Goal: Ask a question: Seek information or help from site administrators or community

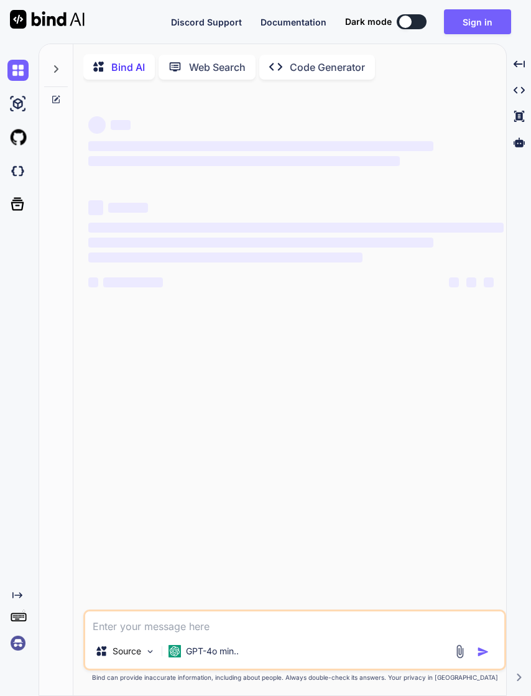
click at [480, 18] on button "Sign in" at bounding box center [477, 21] width 67 height 25
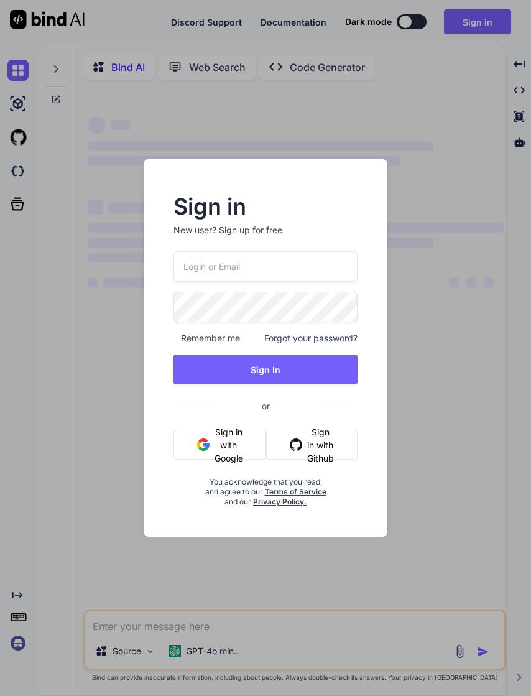
click at [307, 264] on input "email" at bounding box center [264, 266] width 183 height 30
click at [233, 441] on button "Sign in with Google" at bounding box center [219, 445] width 93 height 30
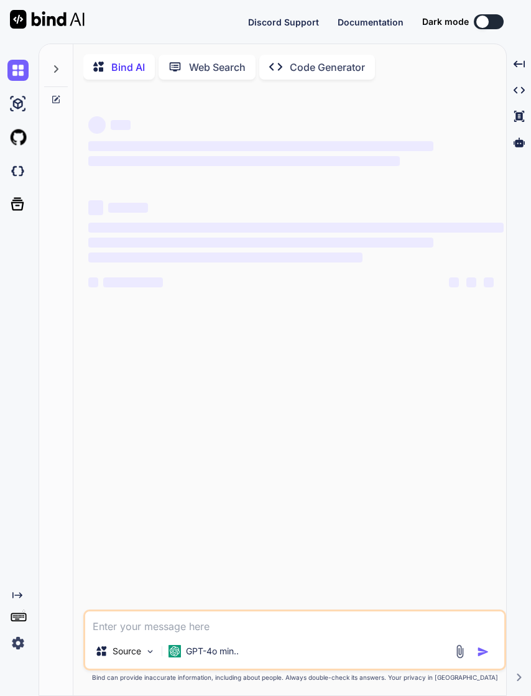
click at [497, 22] on button at bounding box center [489, 21] width 30 height 15
click at [289, 181] on div "‌ ‌ ‌ ‌ ‌ ‌ ‌ ‌ ‌ ‌ ‌ ‌ ‌ ‌" at bounding box center [295, 209] width 415 height 200
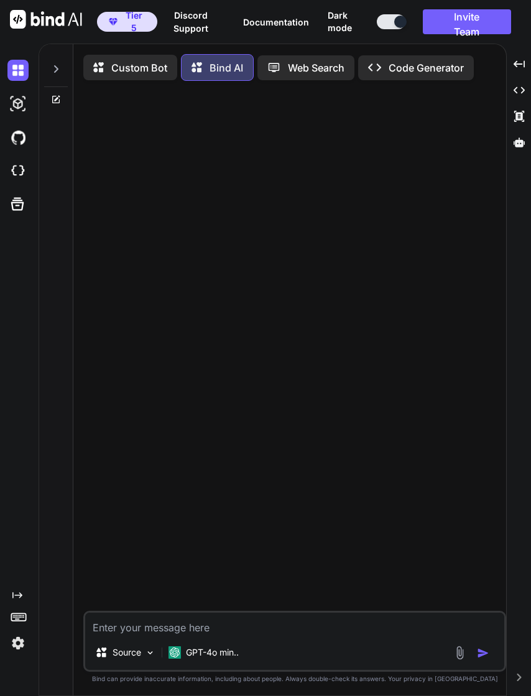
click at [241, 631] on textarea at bounding box center [294, 624] width 419 height 22
click at [219, 630] on textarea at bounding box center [294, 624] width 419 height 22
type textarea "x"
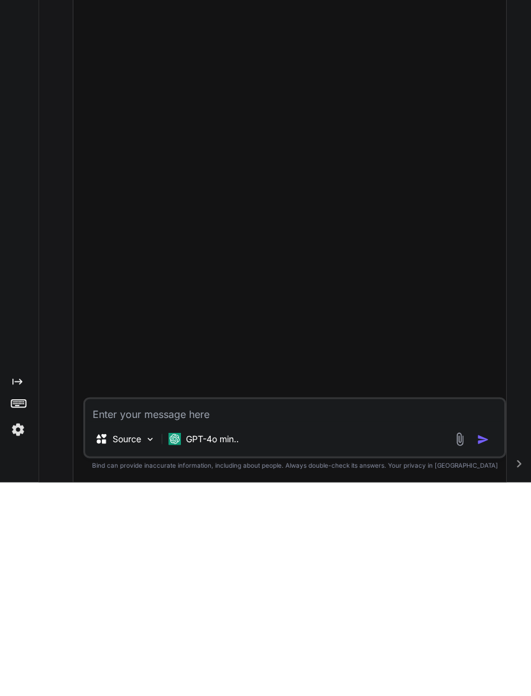
type textarea "H"
type textarea "x"
type textarea "He"
type textarea "x"
type textarea "He loop"
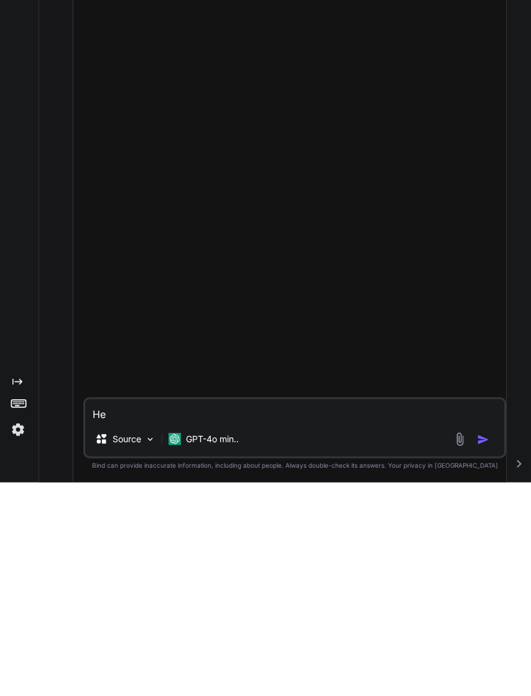
type textarea "x"
type textarea "He"
type textarea "x"
type textarea "He"
type textarea "x"
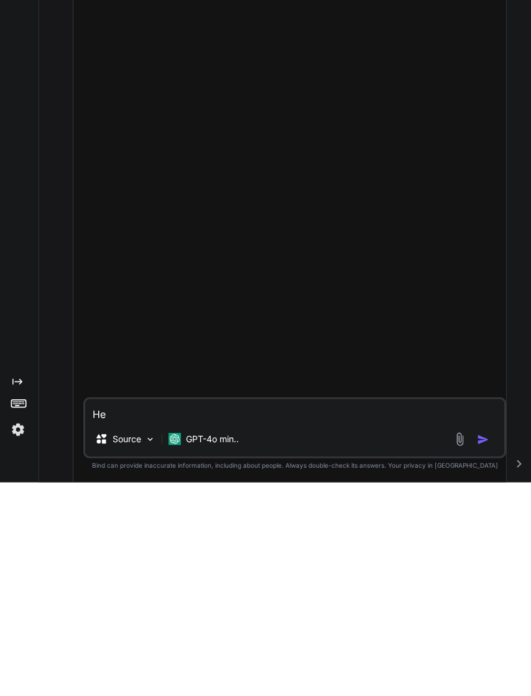
type textarea "H"
type textarea "x"
type textarea "Help"
type textarea "x"
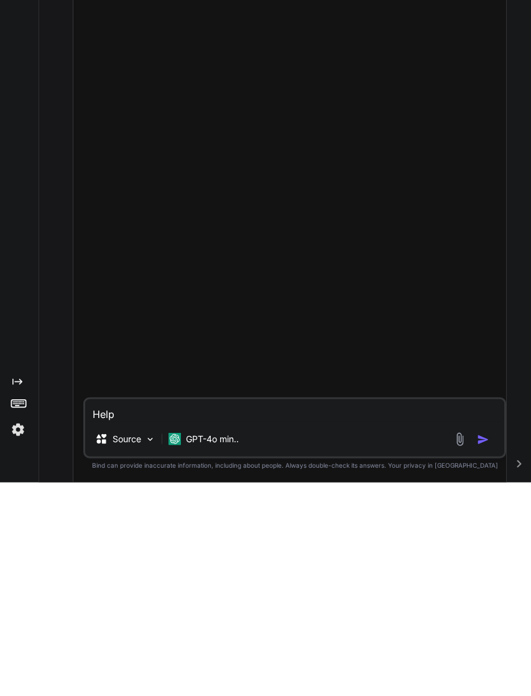
type textarea "Help me"
type textarea "x"
type textarea "Help me too"
type textarea "x"
type textarea "Help me too make"
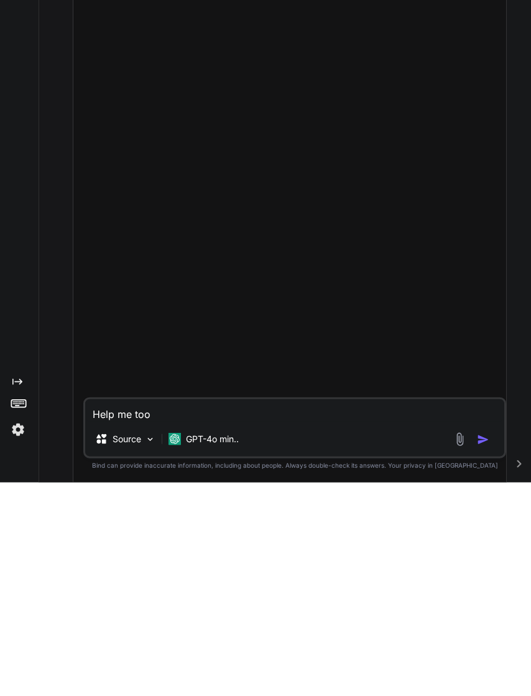
type textarea "x"
type textarea "Help me too make slot"
type textarea "x"
type textarea "Help me too make allot"
type textarea "x"
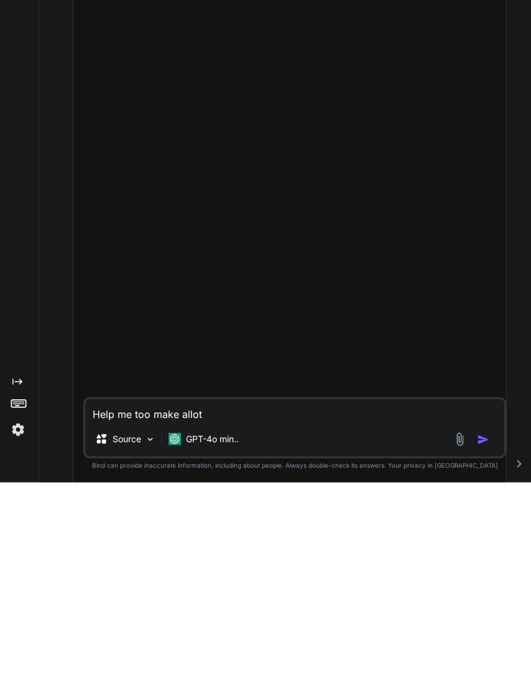
type textarea "Help me too make allot of"
type textarea "x"
type textarea "Help me too make allot of money"
type textarea "x"
type textarea "Help me too make allot of money"
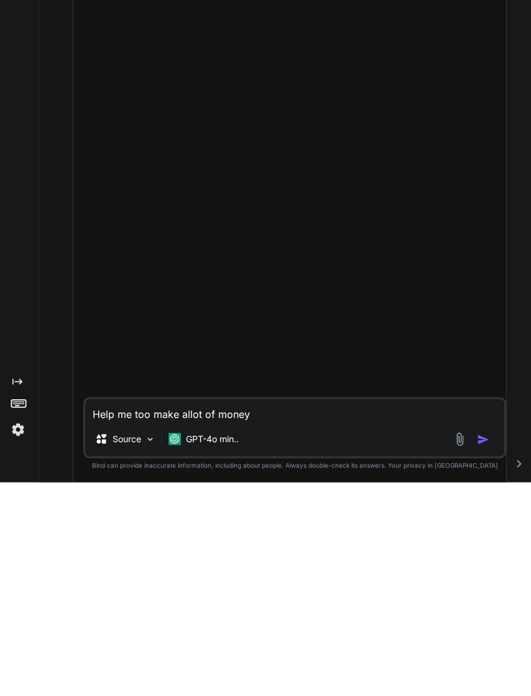
click at [484, 657] on img "button" at bounding box center [483, 653] width 12 height 12
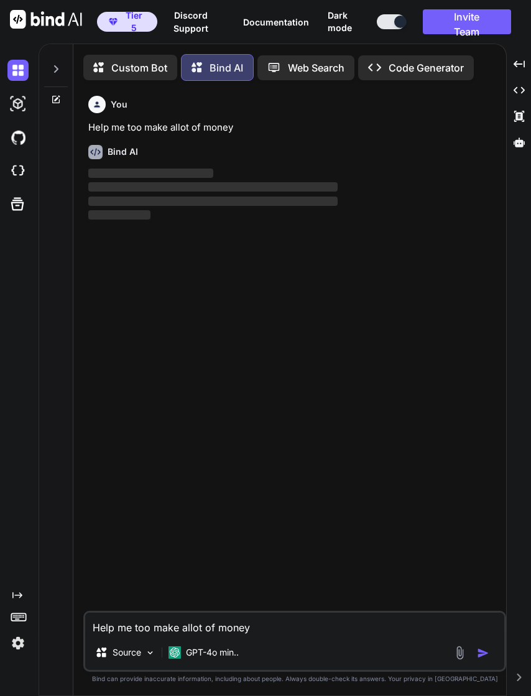
scroll to position [5, 0]
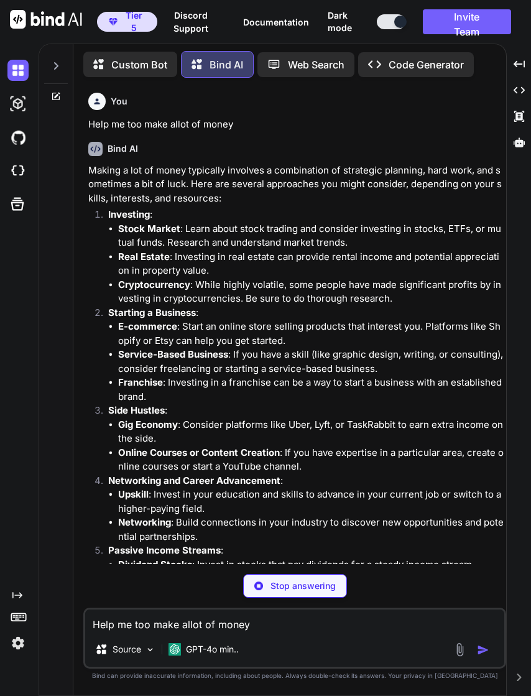
type textarea "x"
